Goal: Navigation & Orientation: Find specific page/section

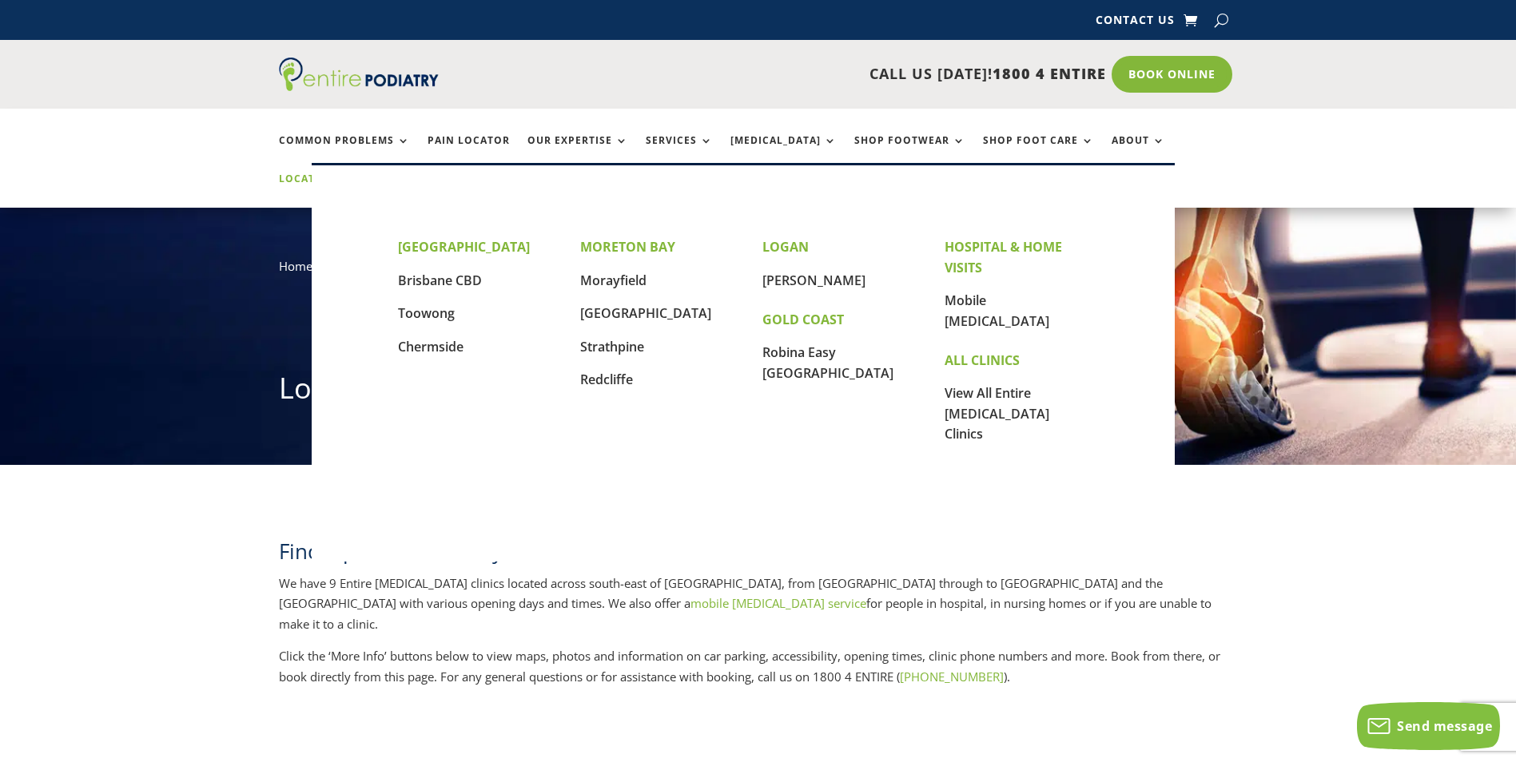
click at [359, 173] on link "Locations" at bounding box center [319, 190] width 80 height 34
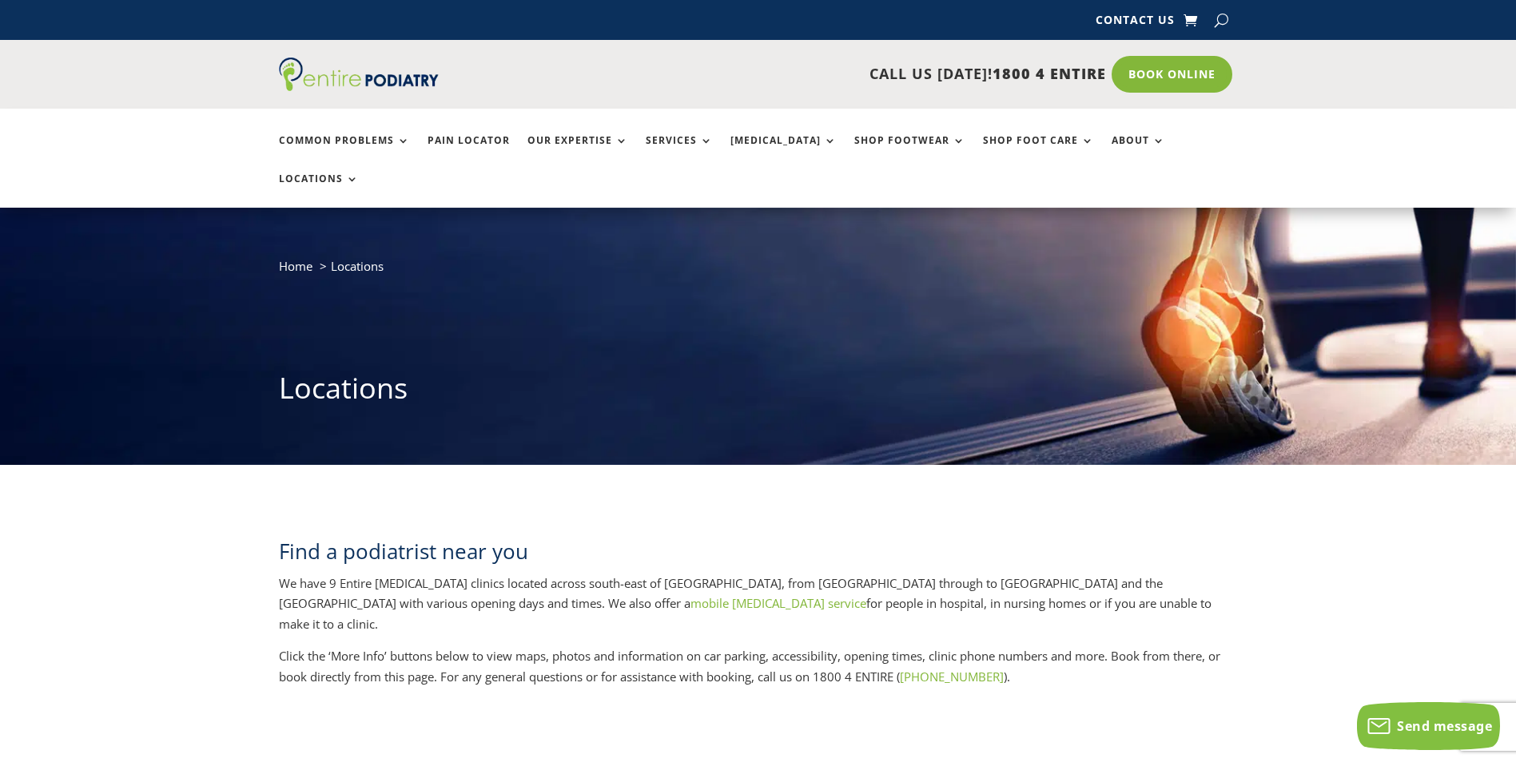
click at [690, 595] on link "mobile [MEDICAL_DATA] service" at bounding box center [778, 603] width 176 height 16
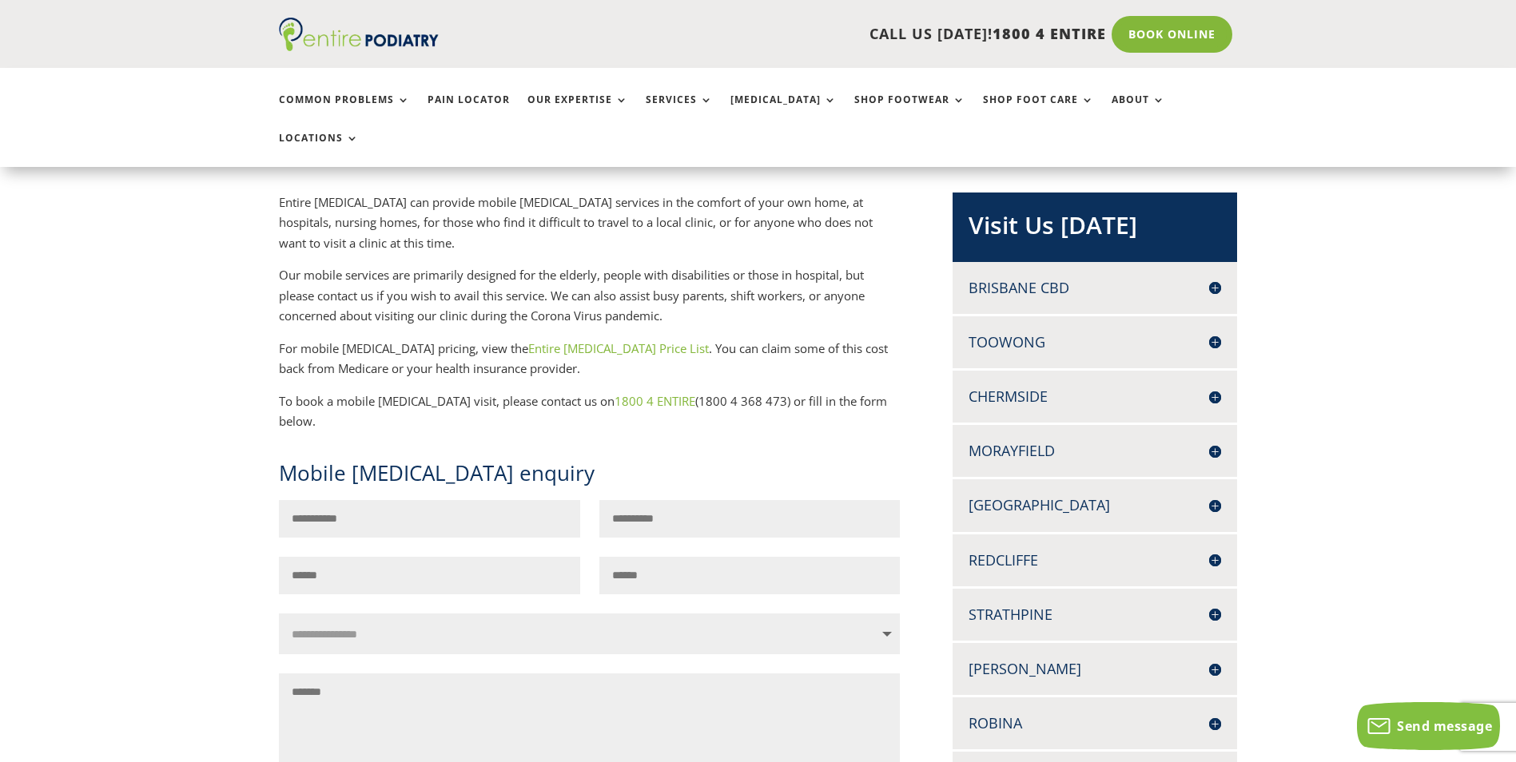
scroll to position [320, 0]
